Goal: Browse casually: Explore the website without a specific task or goal

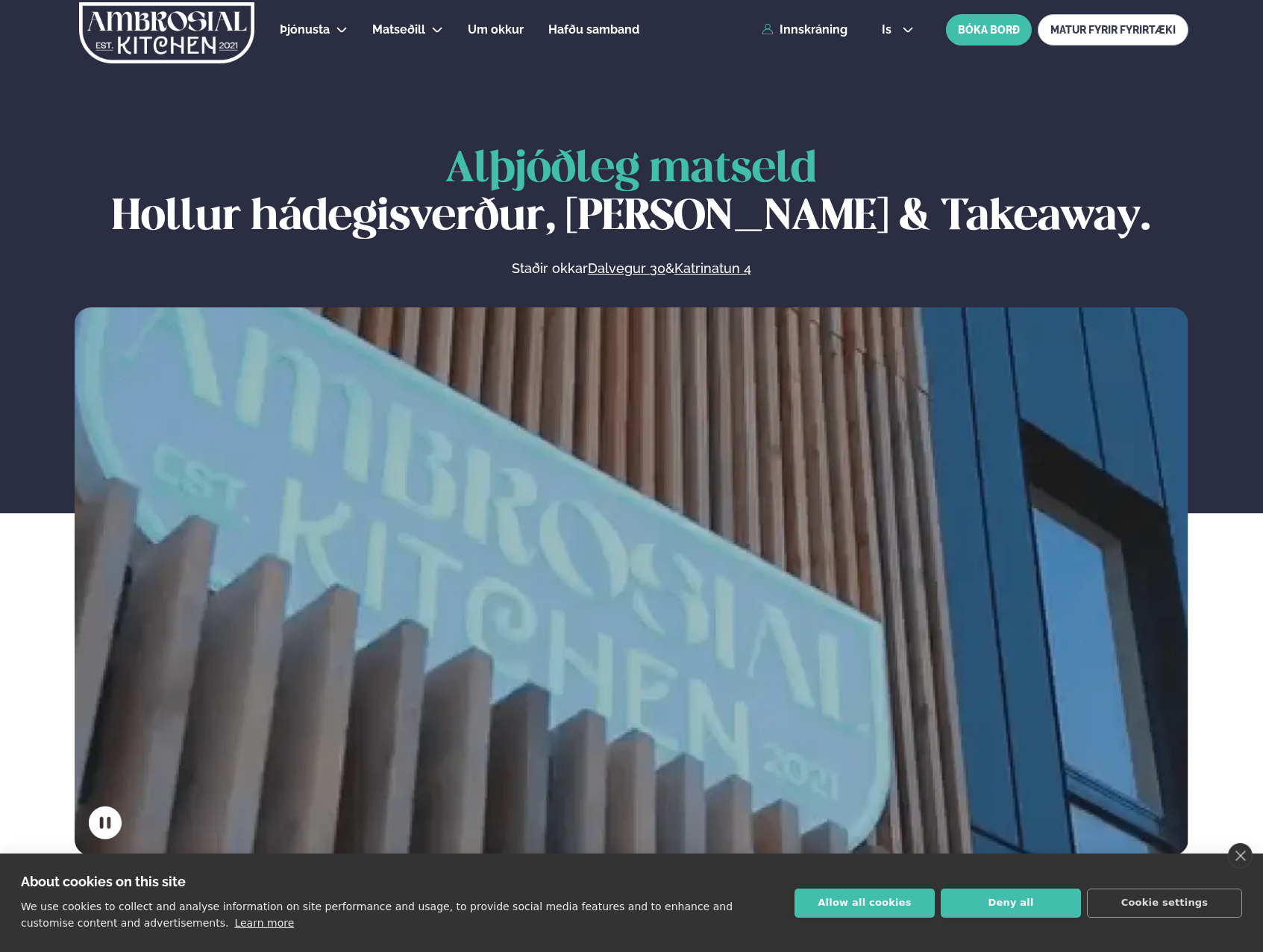
scroll to position [597, 0]
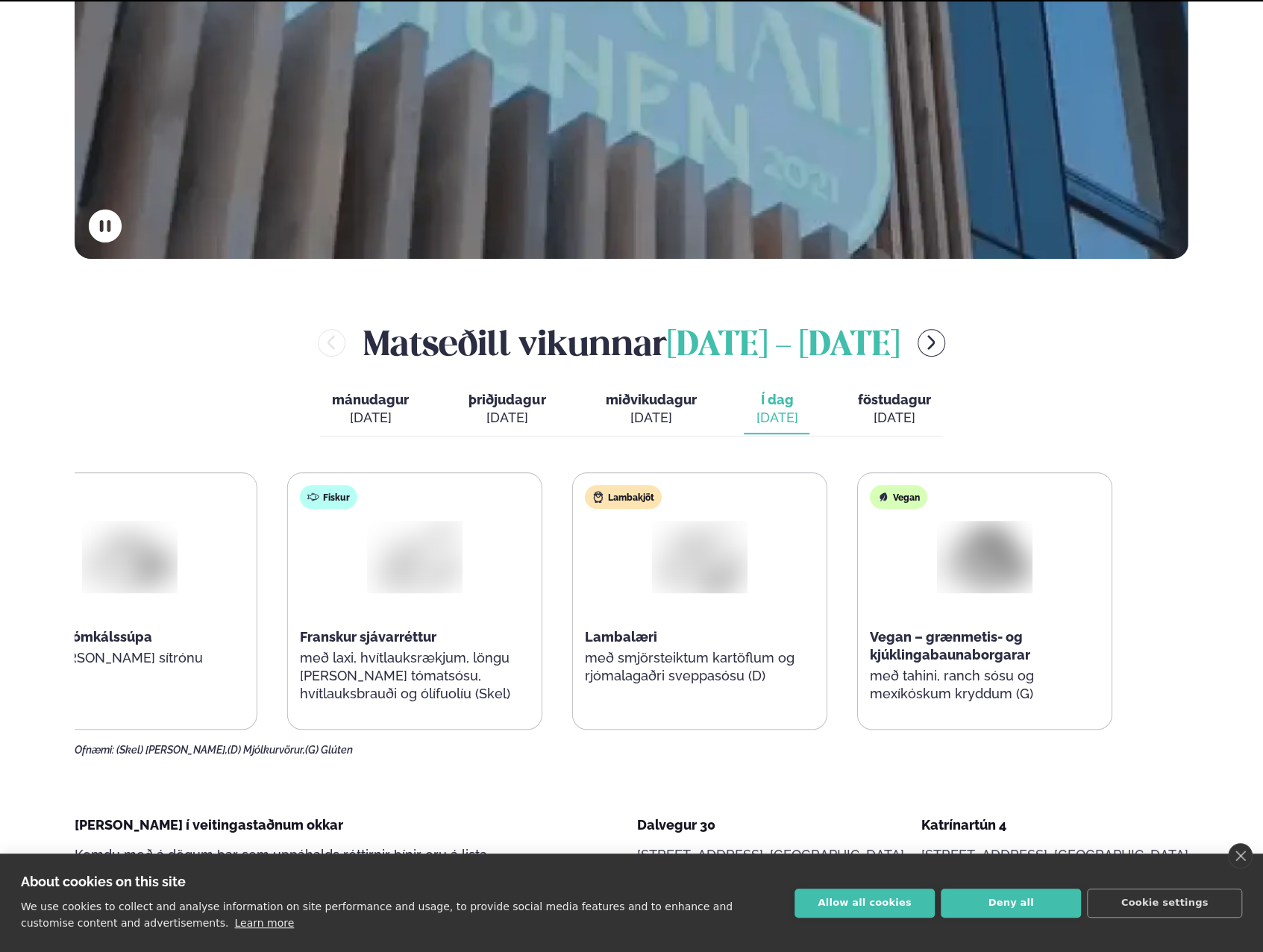
click at [643, 677] on p "með smjörsteiktum kartöflum og rjómalagaðri sveppasósu (D)" at bounding box center [699, 667] width 230 height 36
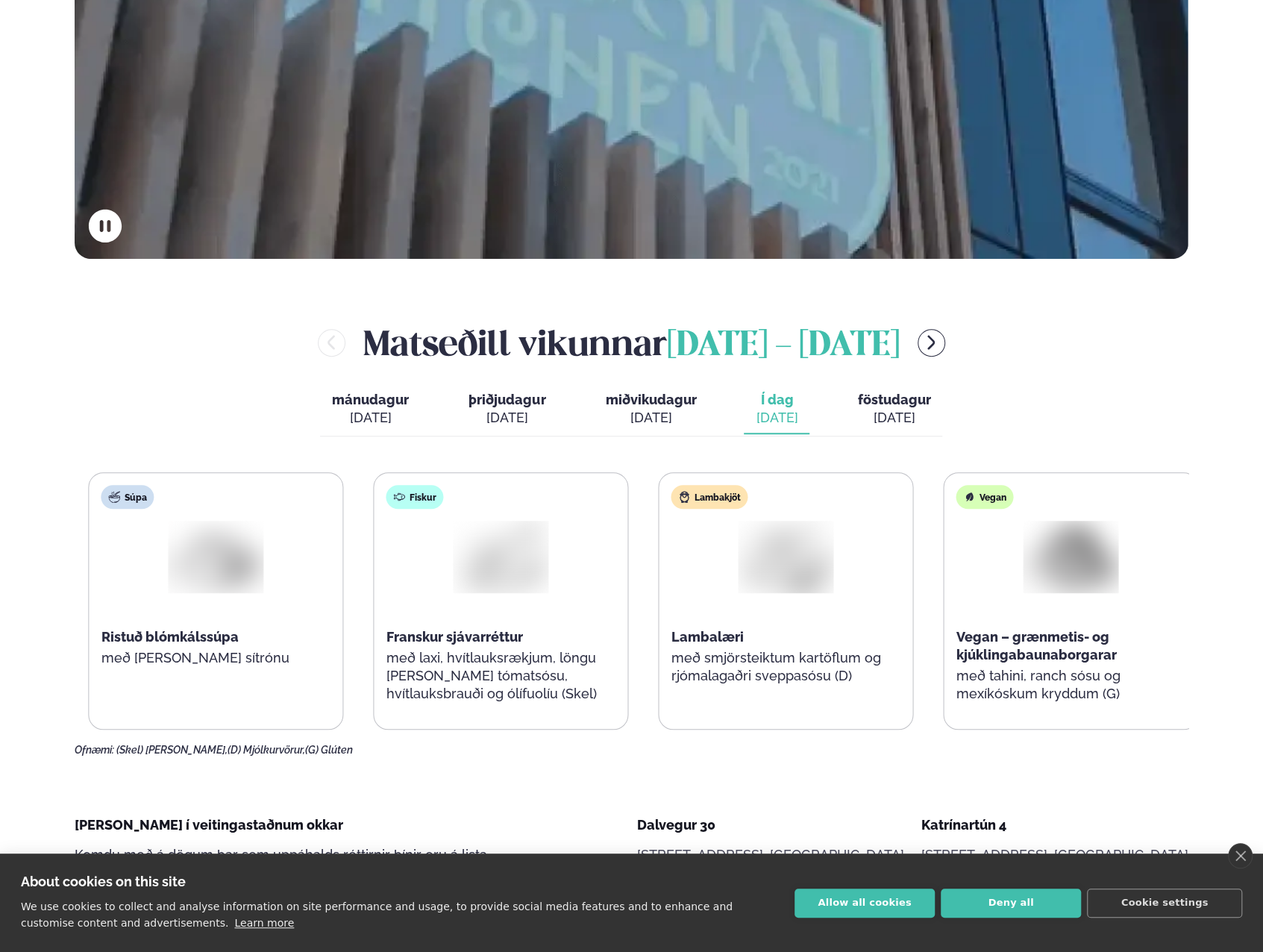
click at [676, 680] on div "Lambakjöt Lambalæri með smjörsteiktum kartöflum og rjómalagaðri sveppasósu (D)" at bounding box center [786, 592] width 254 height 239
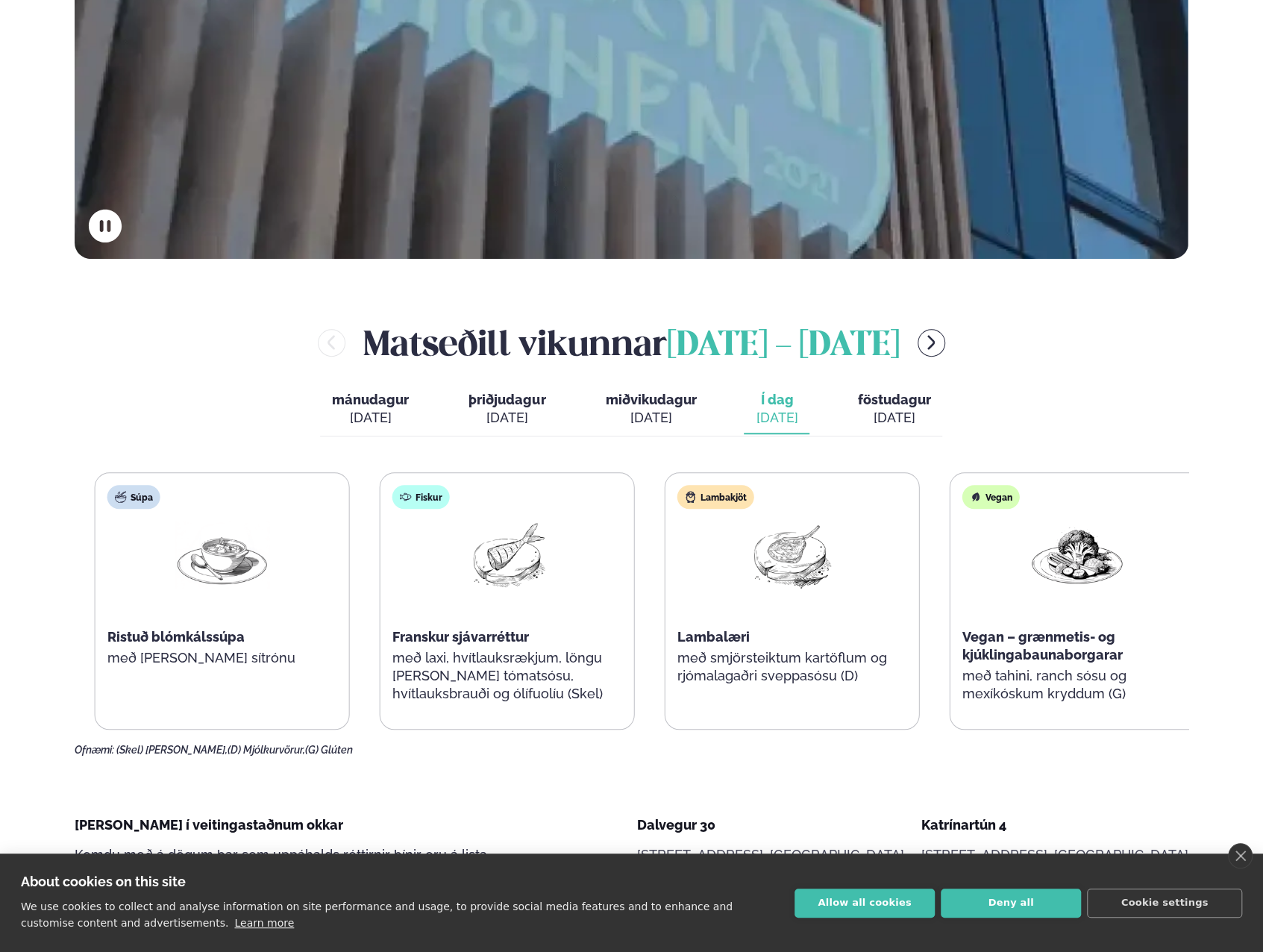
click at [773, 677] on p "með smjörsteiktum kartöflum og rjómalagaðri sveppasósu (D)" at bounding box center [792, 667] width 230 height 36
click at [836, 658] on p "með smjörsteiktum kartöflum og rjómalagaðri sveppasósu (D)" at bounding box center [789, 667] width 230 height 36
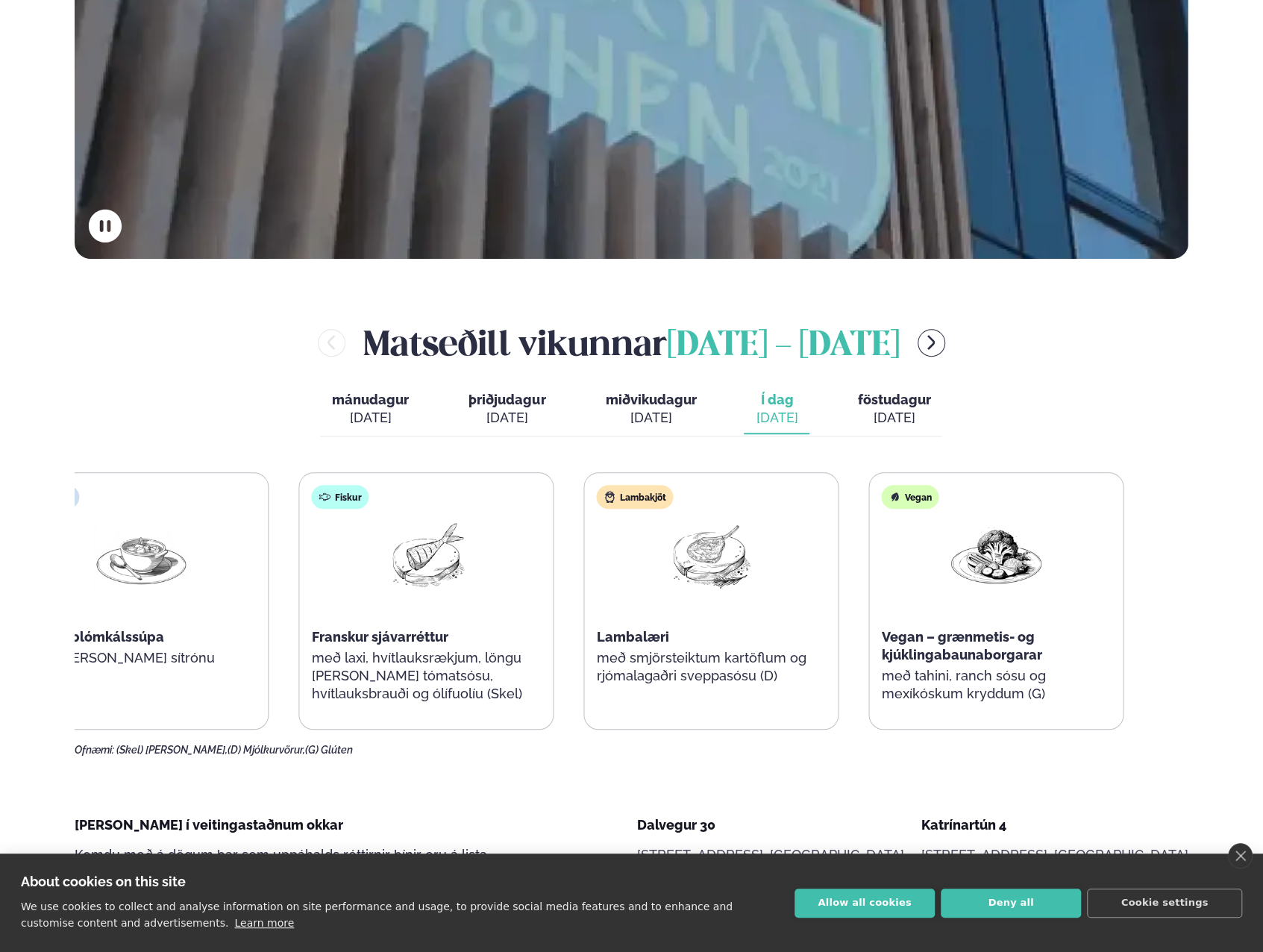
click at [697, 656] on p "með smjörsteiktum kartöflum og rjómalagaðri sveppasósu (D)" at bounding box center [711, 667] width 230 height 36
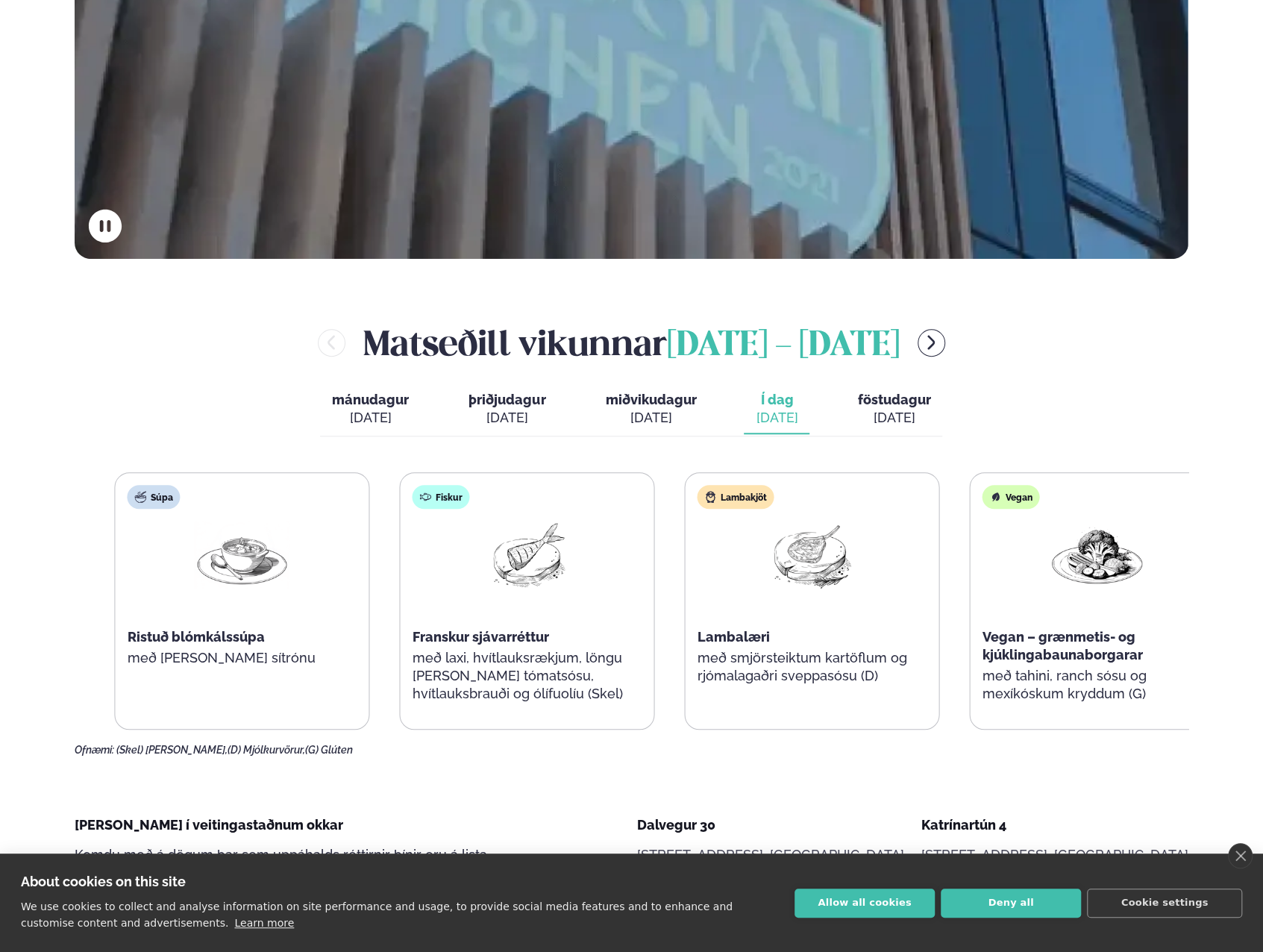
click at [791, 661] on p "með smjörsteiktum kartöflum og rjómalagaðri sveppasósu (D)" at bounding box center [812, 667] width 230 height 36
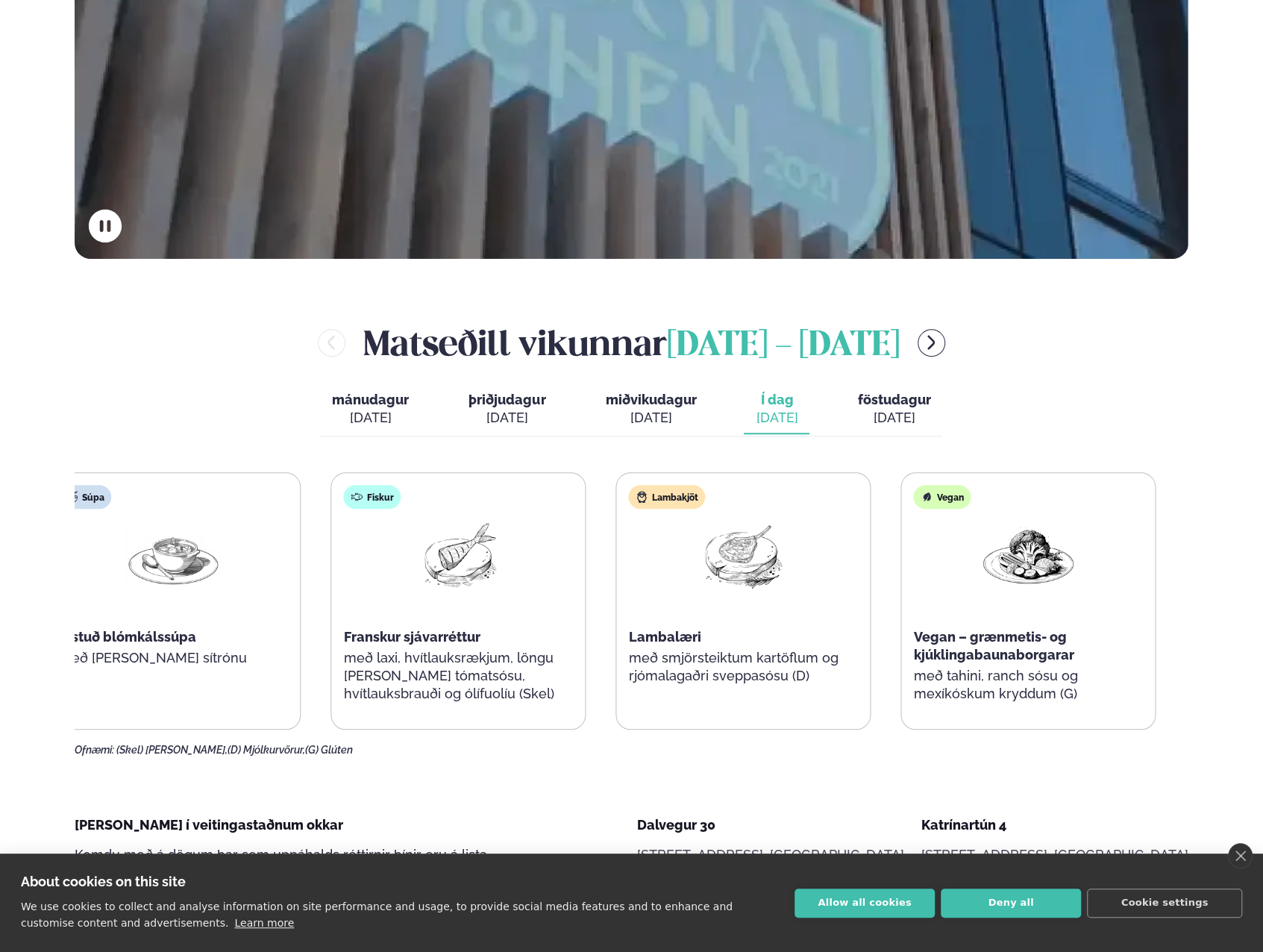
click at [717, 658] on p "með smjörsteiktum kartöflum og rjómalagaðri sveppasósu (D)" at bounding box center [744, 667] width 230 height 36
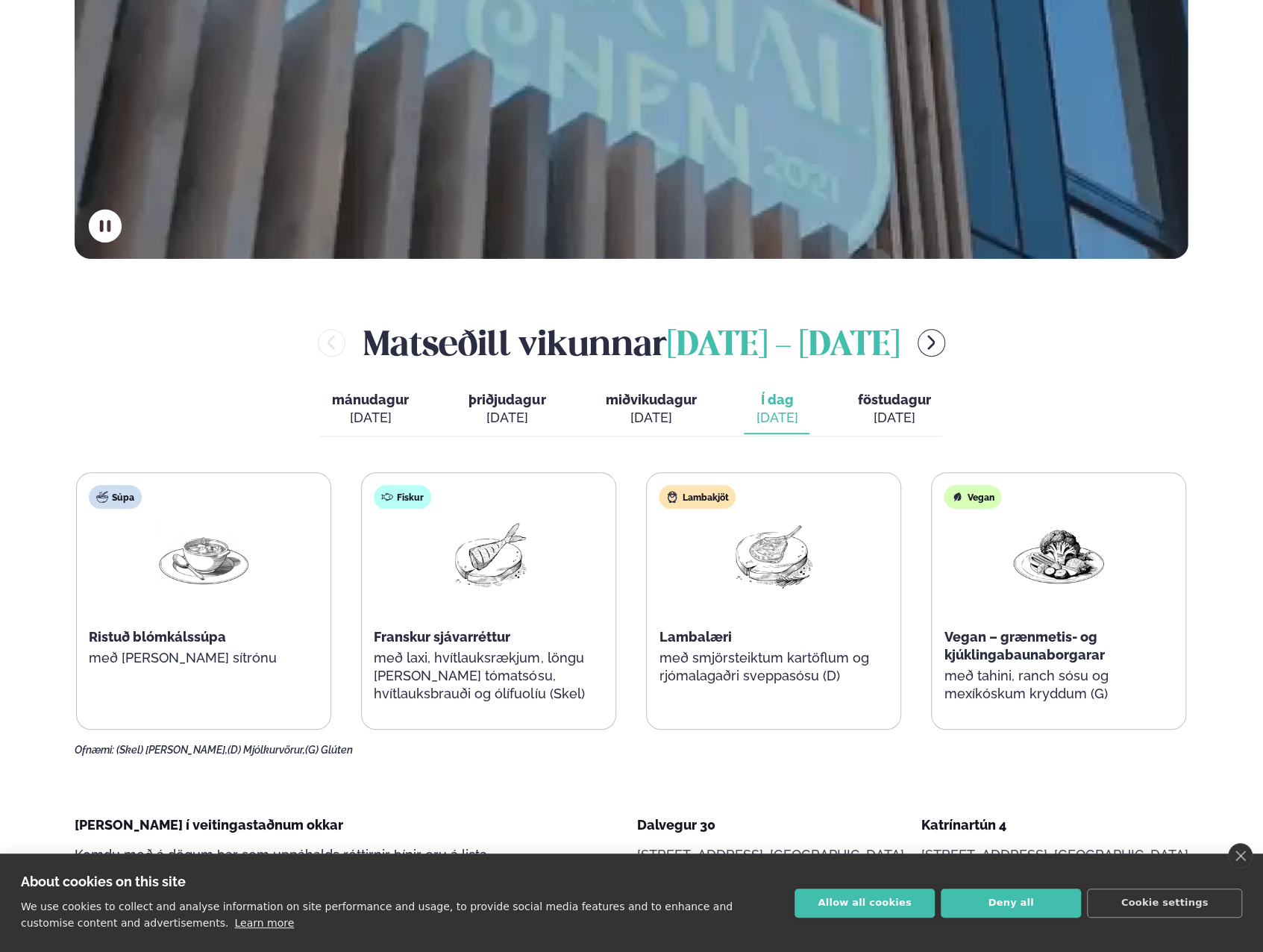
click at [727, 654] on p "með smjörsteiktum kartöflum og rjómalagaðri sveppasósu (D)" at bounding box center [773, 667] width 230 height 36
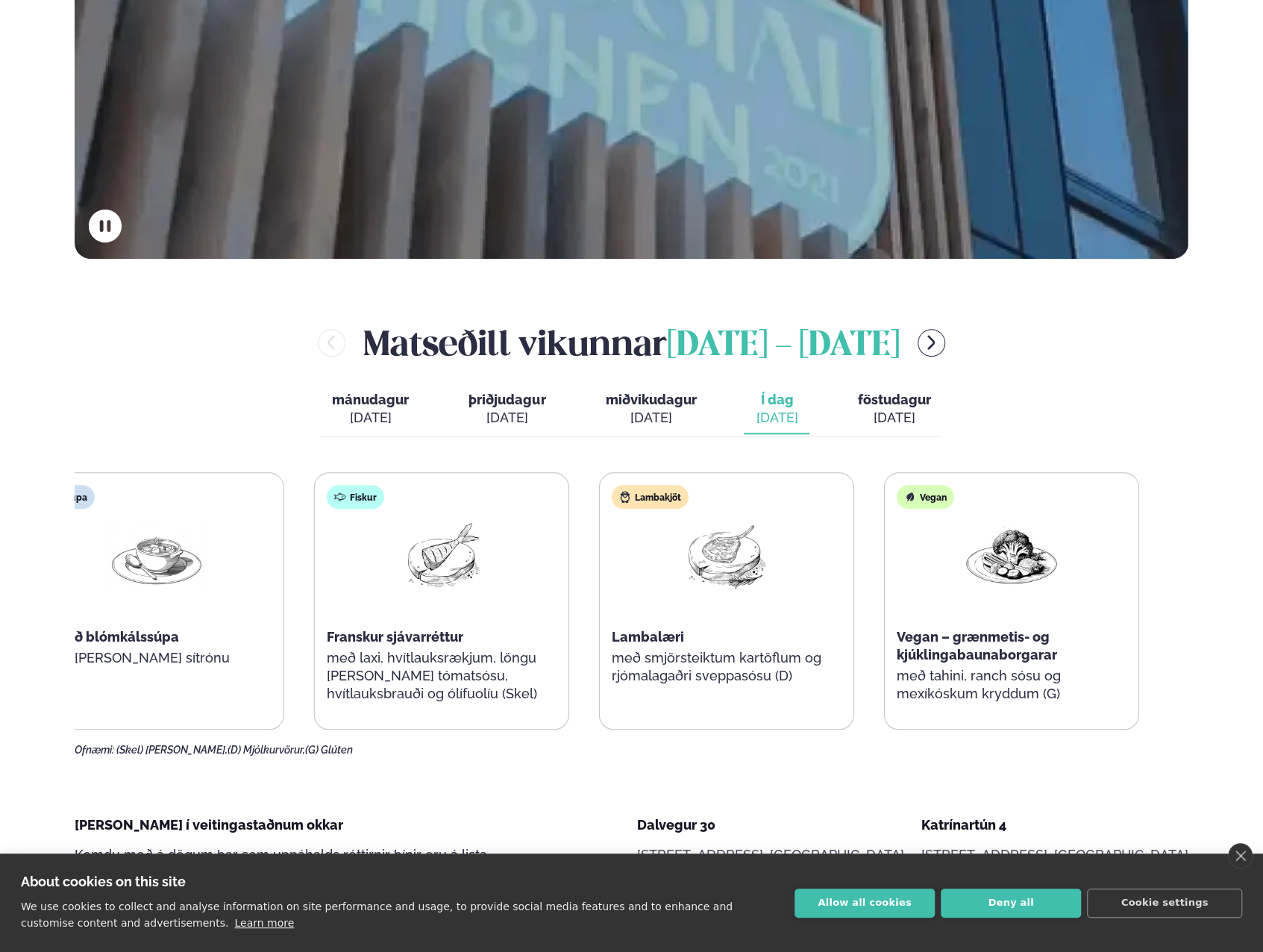
click at [392, 650] on div "Fiskur Franskur sjávarréttur með laxi, hvítlauksrækjum, löngu [PERSON_NAME] tóm…" at bounding box center [441, 601] width 254 height 256
click at [377, 646] on div "Fiskur Franskur sjávarréttur með laxi, hvítlauksrækjum, löngu [PERSON_NAME] tóm…" at bounding box center [447, 601] width 254 height 256
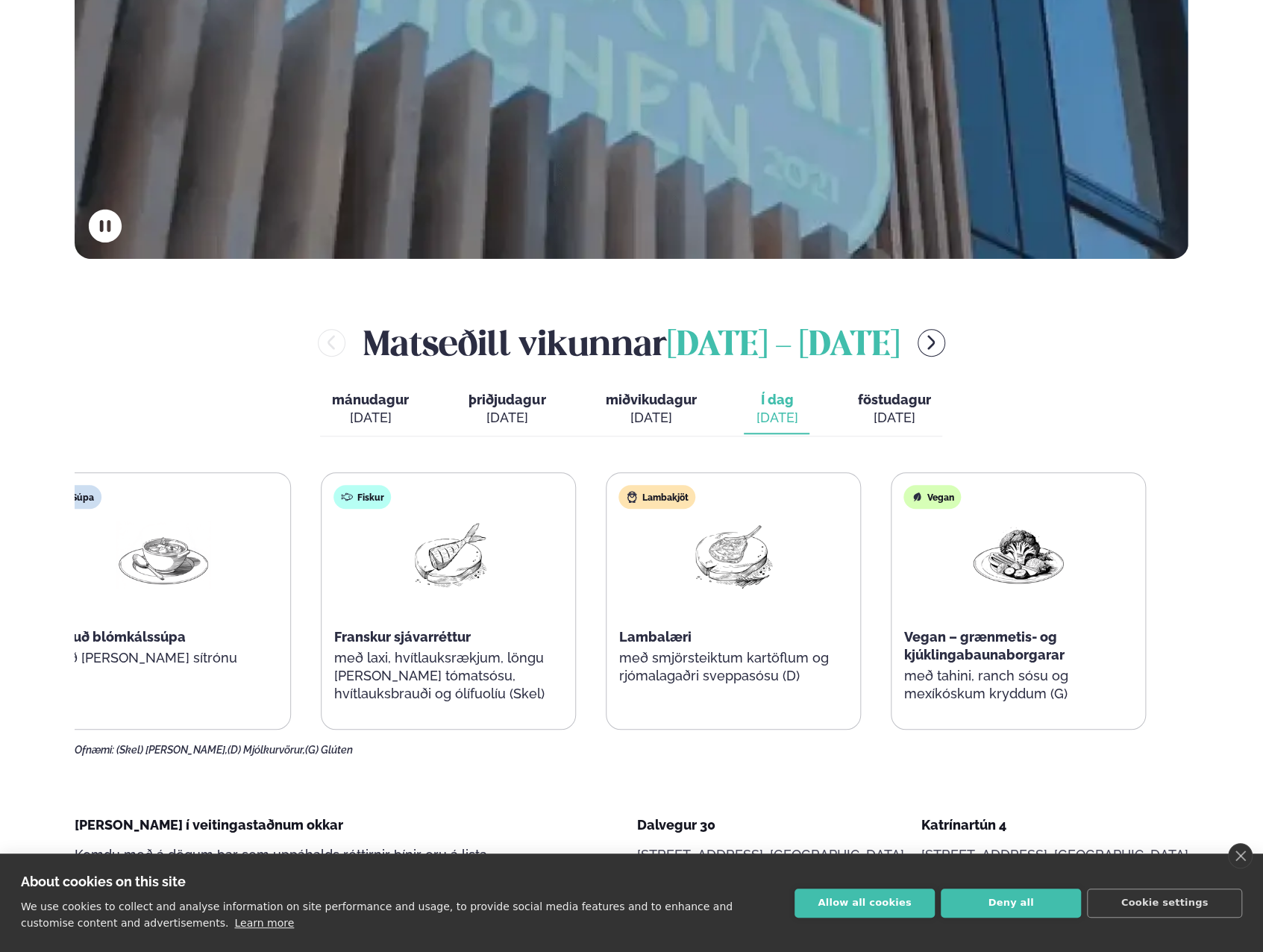
click at [83, 628] on div "Súpa Ristuð blómkálssúpa með [PERSON_NAME] sítrónu" at bounding box center [163, 592] width 254 height 239
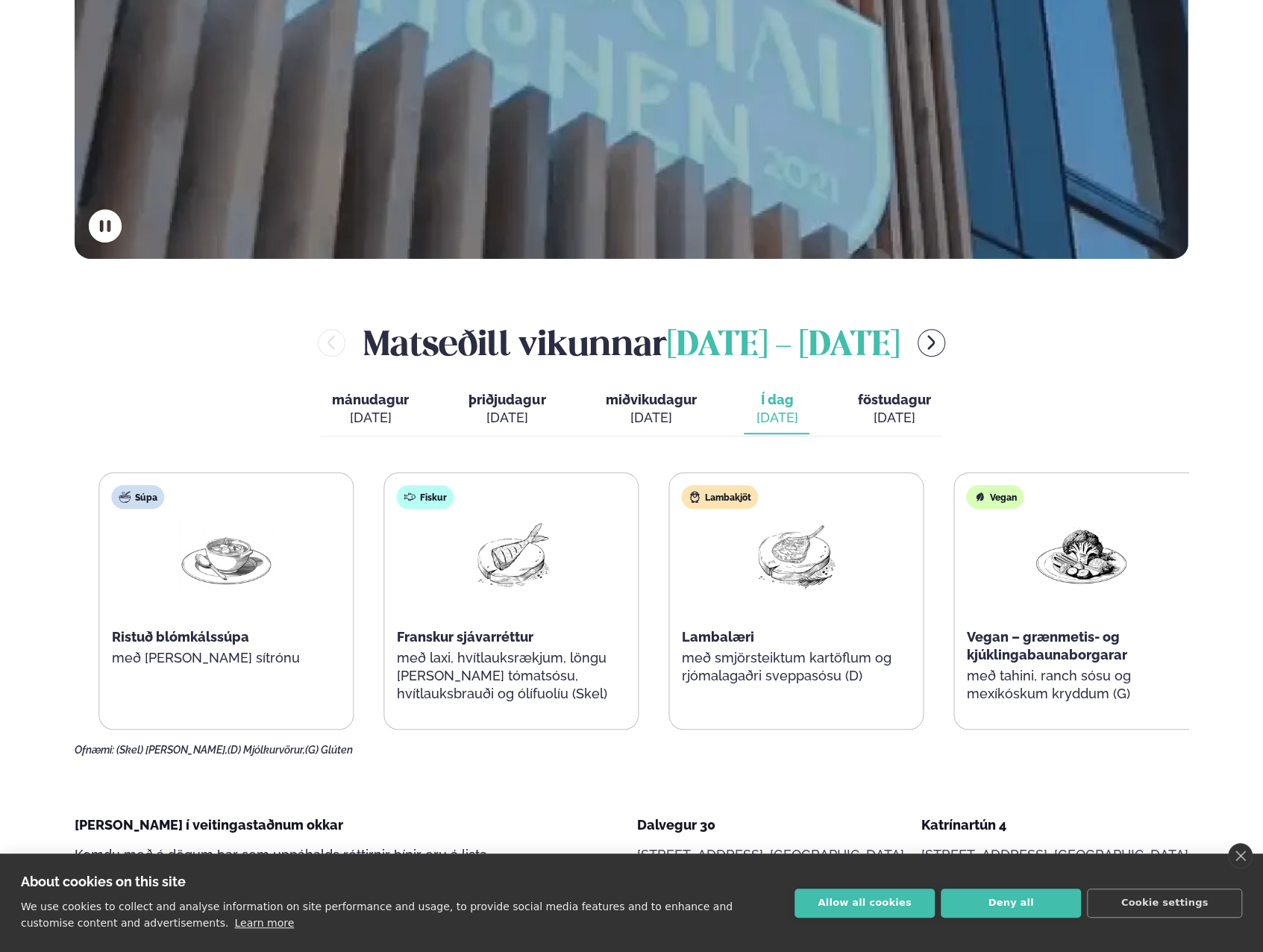
click at [197, 653] on div "Súpa Ristuð blómkálssúpa með [PERSON_NAME] sítrónu" at bounding box center [226, 592] width 254 height 239
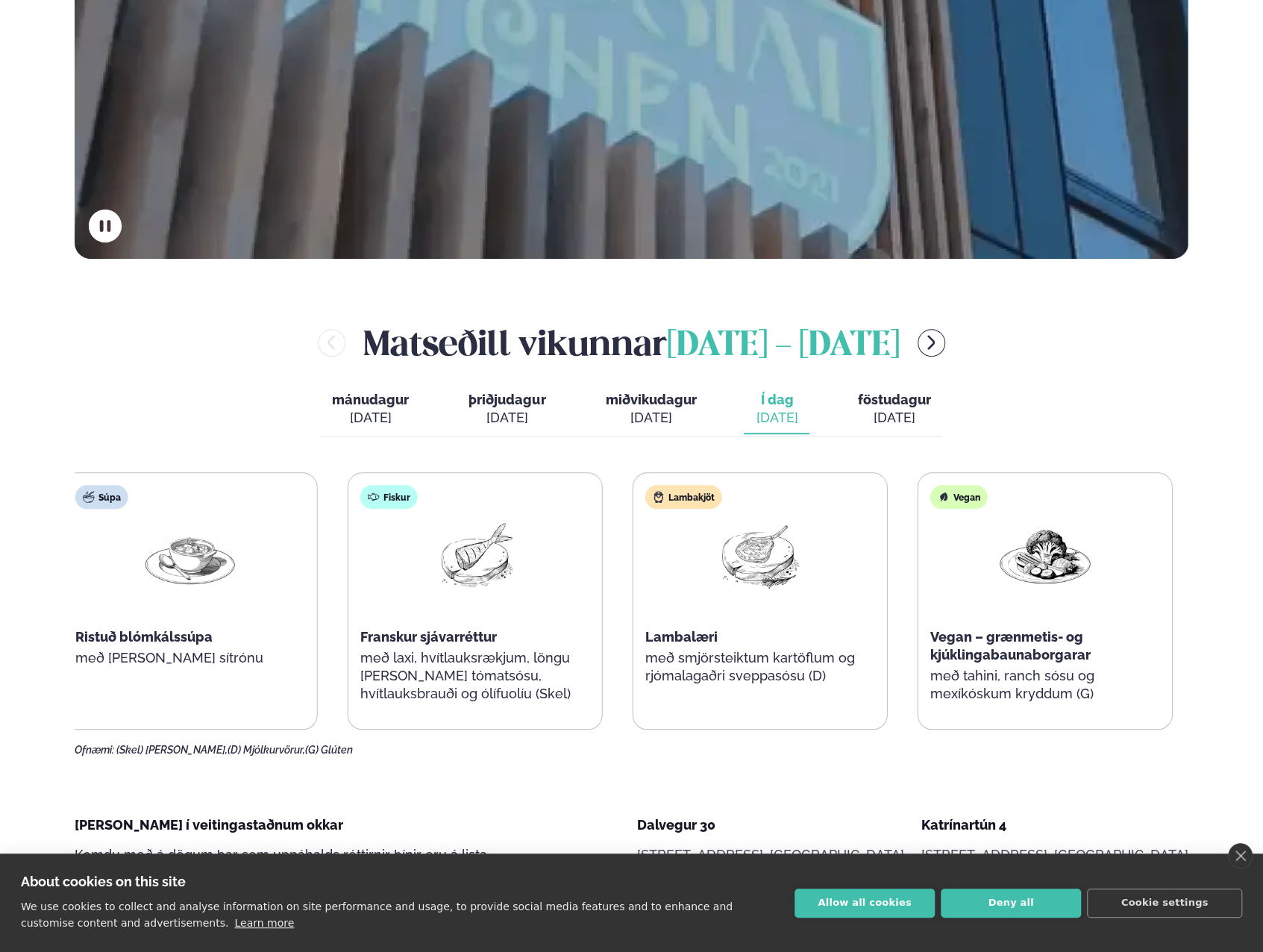
click at [206, 657] on p "með [PERSON_NAME] sítrónu" at bounding box center [190, 658] width 230 height 18
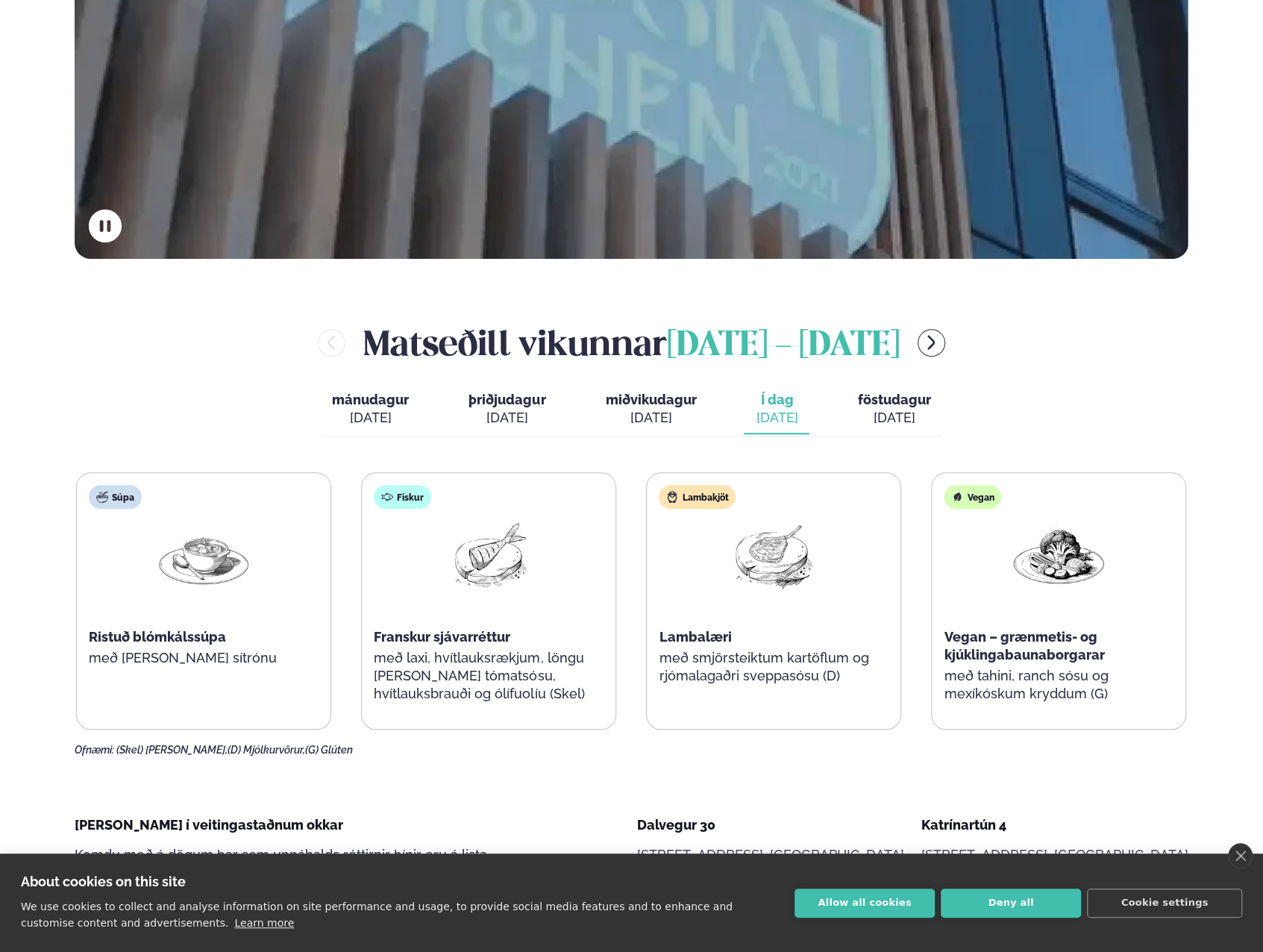
click at [645, 630] on div "Súpa Ristuð blómkálssúpa með [PERSON_NAME] sítrónu Fiskur Franskur sjávarréttur…" at bounding box center [632, 601] width 1111 height 257
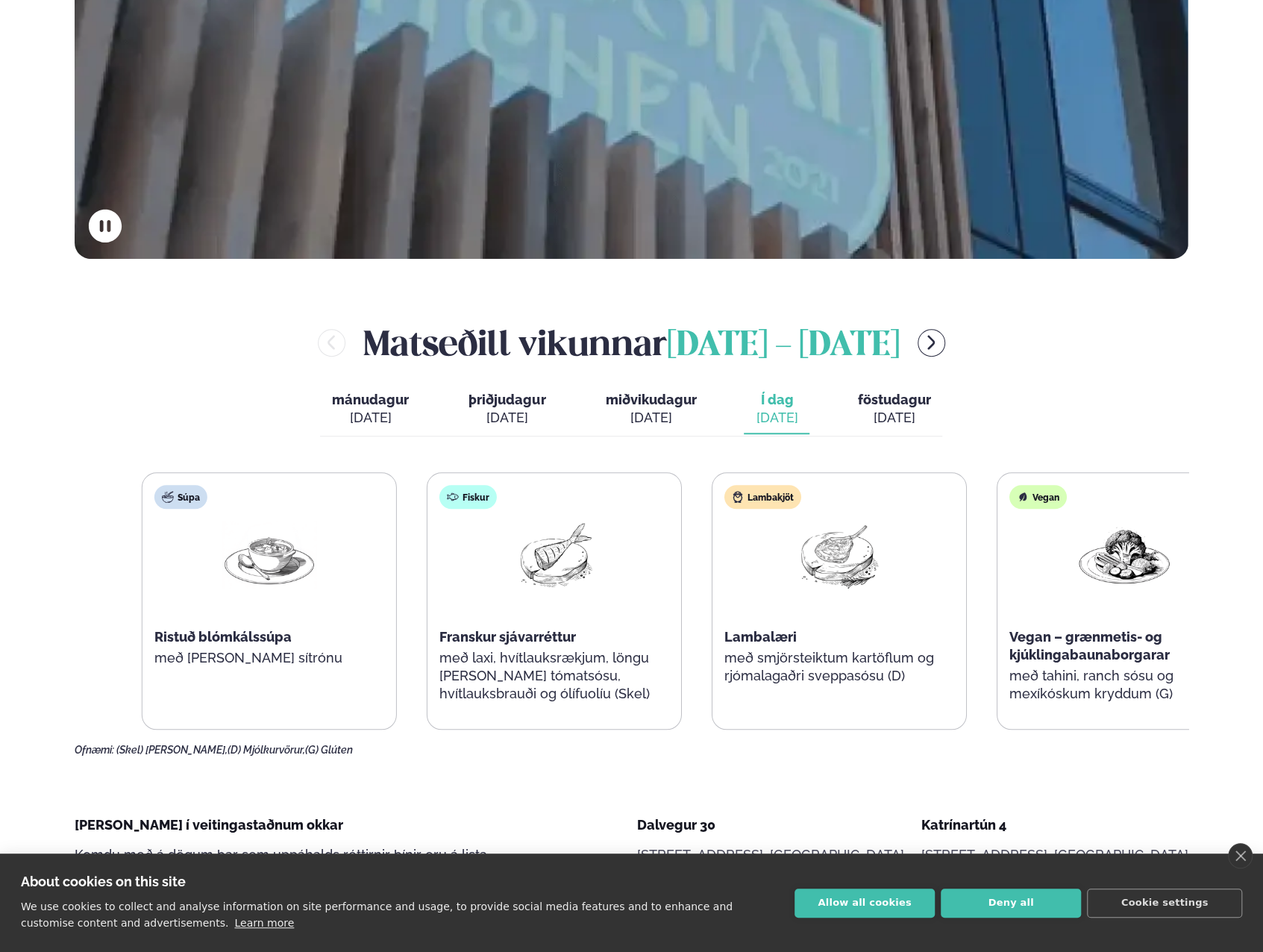
click at [829, 695] on div "Lambakjöt Lambalæri með smjörsteiktum kartöflum og rjómalagaðri sveppasósu (D)" at bounding box center [839, 592] width 254 height 239
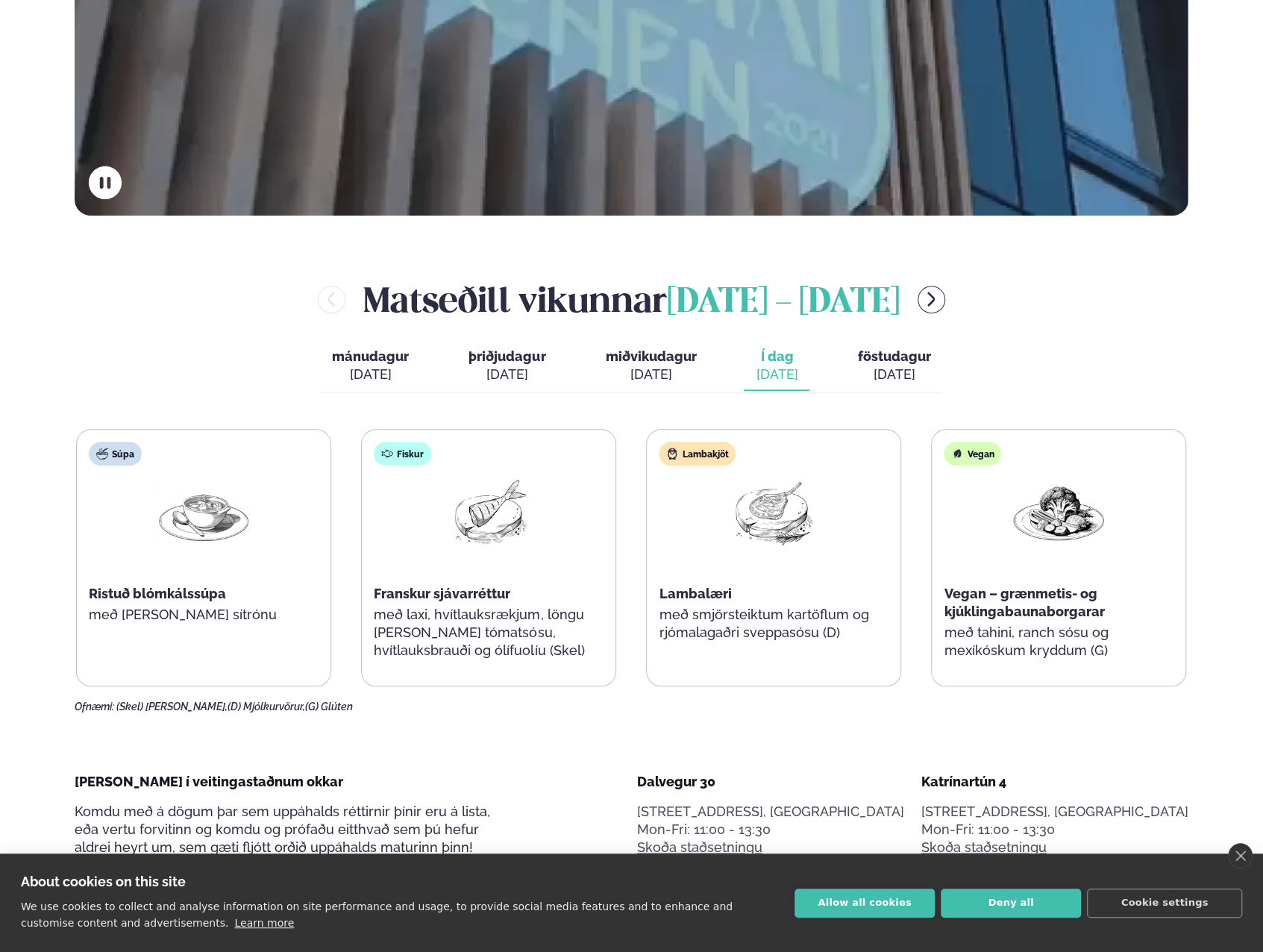
scroll to position [672, 0]
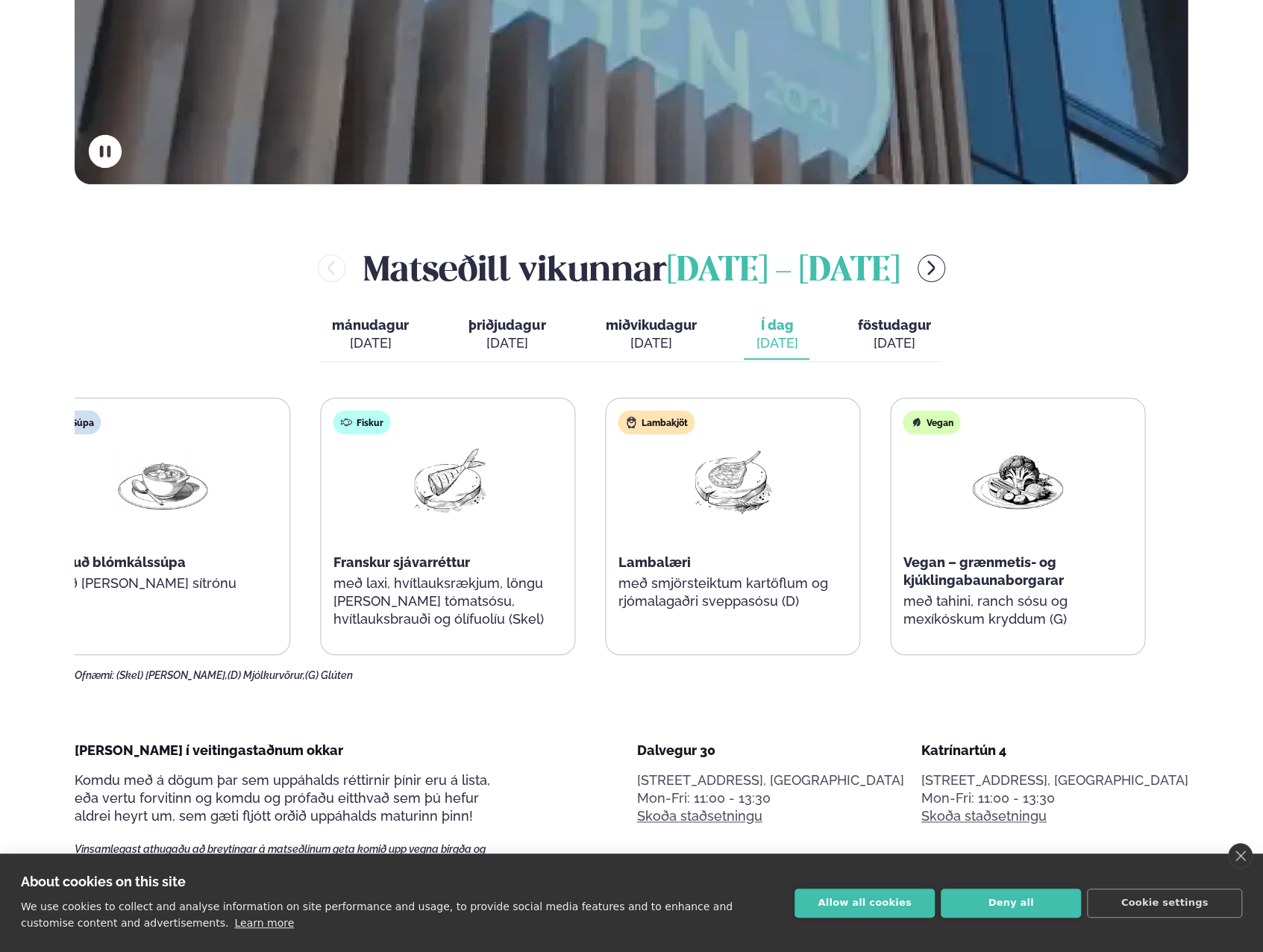
click at [166, 512] on div "Súpa Ristuð blómkálssúpa með [PERSON_NAME] sítrónu Fiskur Franskur sjávarréttur…" at bounding box center [591, 526] width 1111 height 257
